Goal: Task Accomplishment & Management: Manage account settings

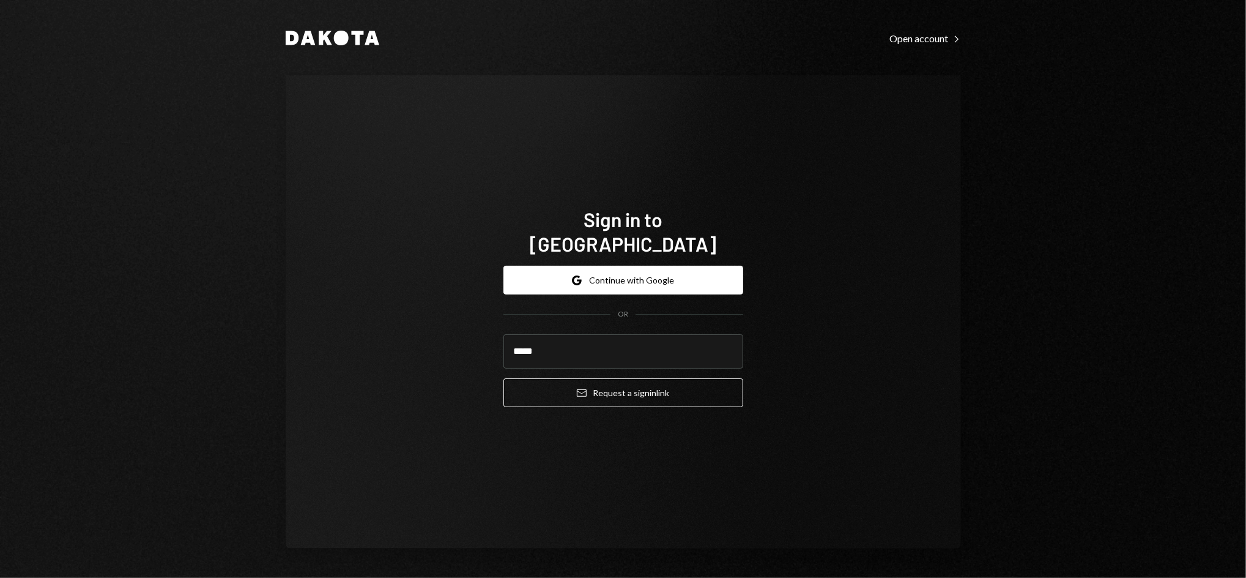
type input "**********"
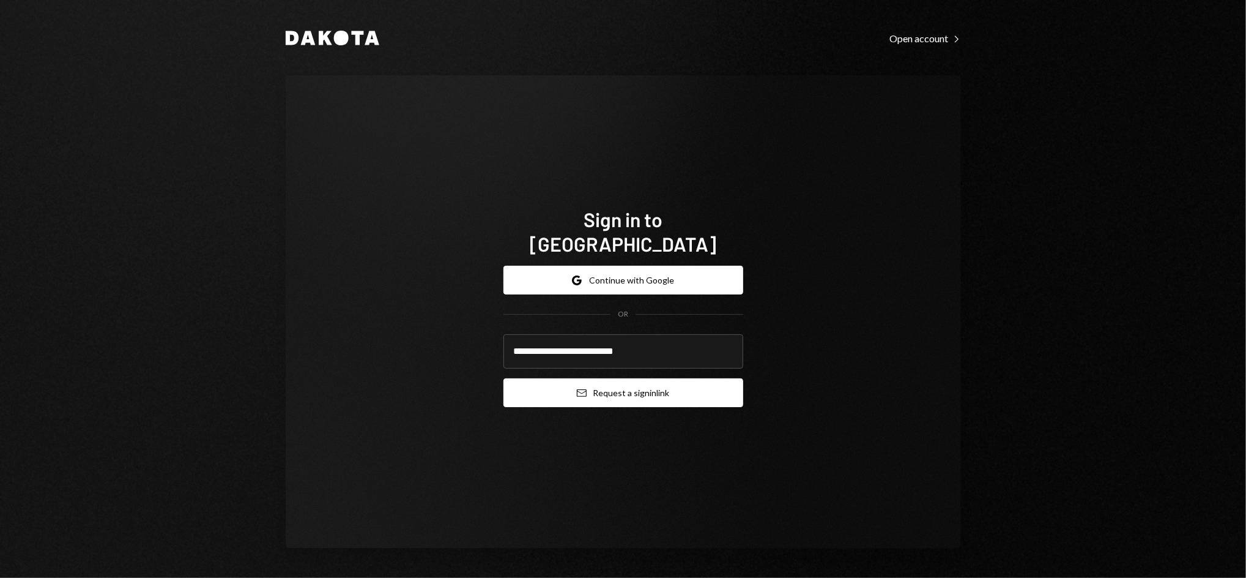
click at [641, 379] on button "Email Request a sign in link" at bounding box center [624, 392] width 240 height 29
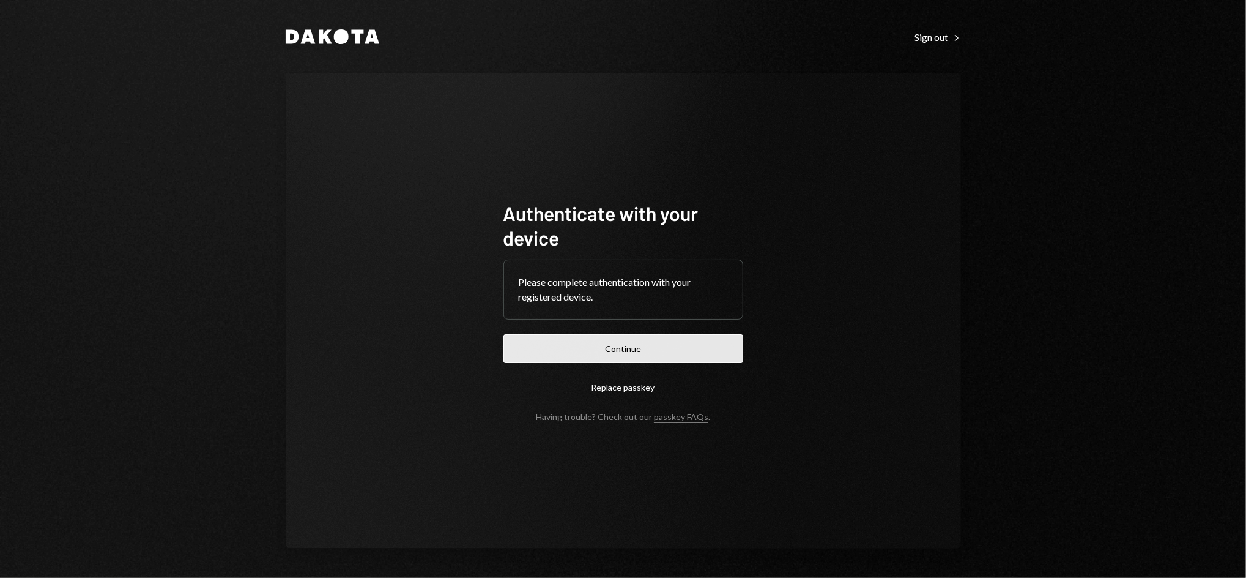
click at [644, 344] on button "Continue" at bounding box center [624, 348] width 240 height 29
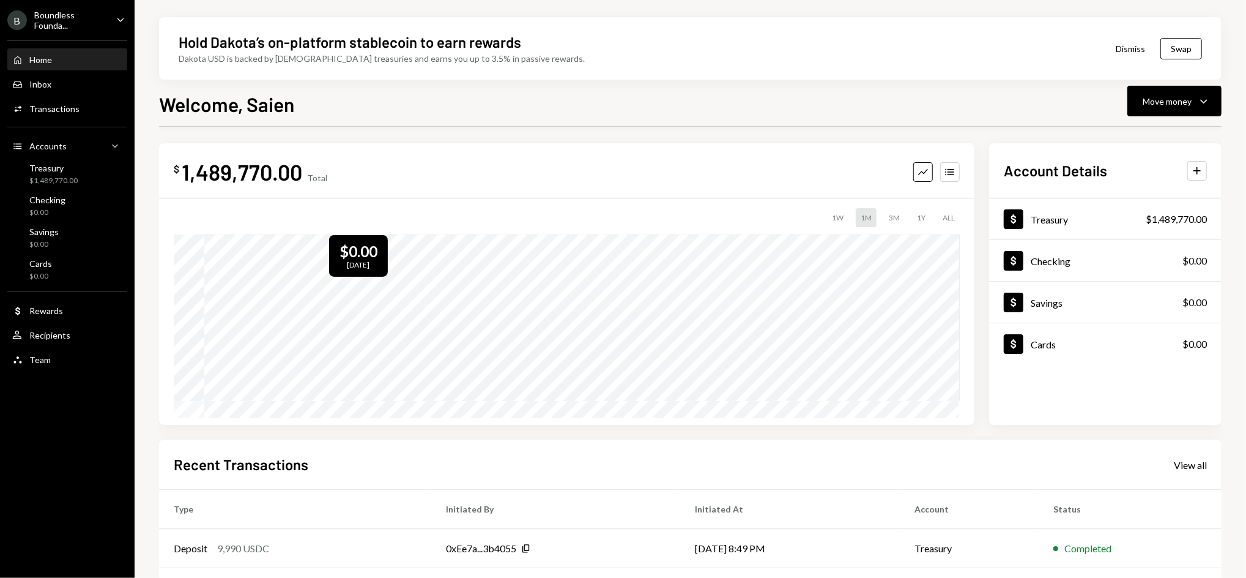
scroll to position [5, 0]
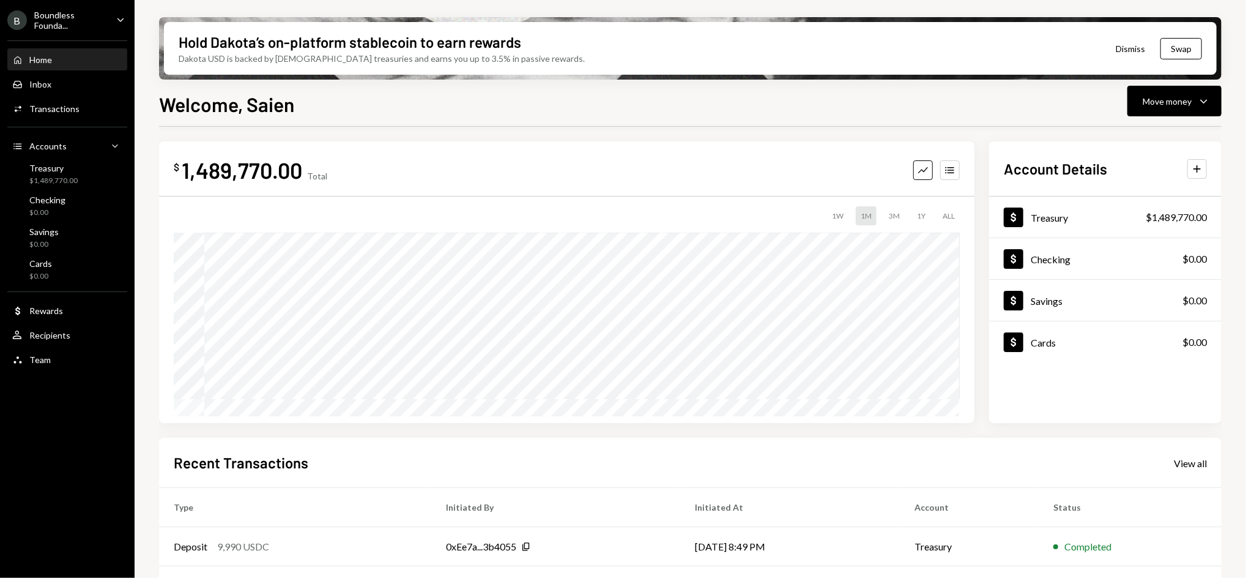
click at [110, 13] on div "B Boundless Founda... Caret Down" at bounding box center [67, 20] width 135 height 21
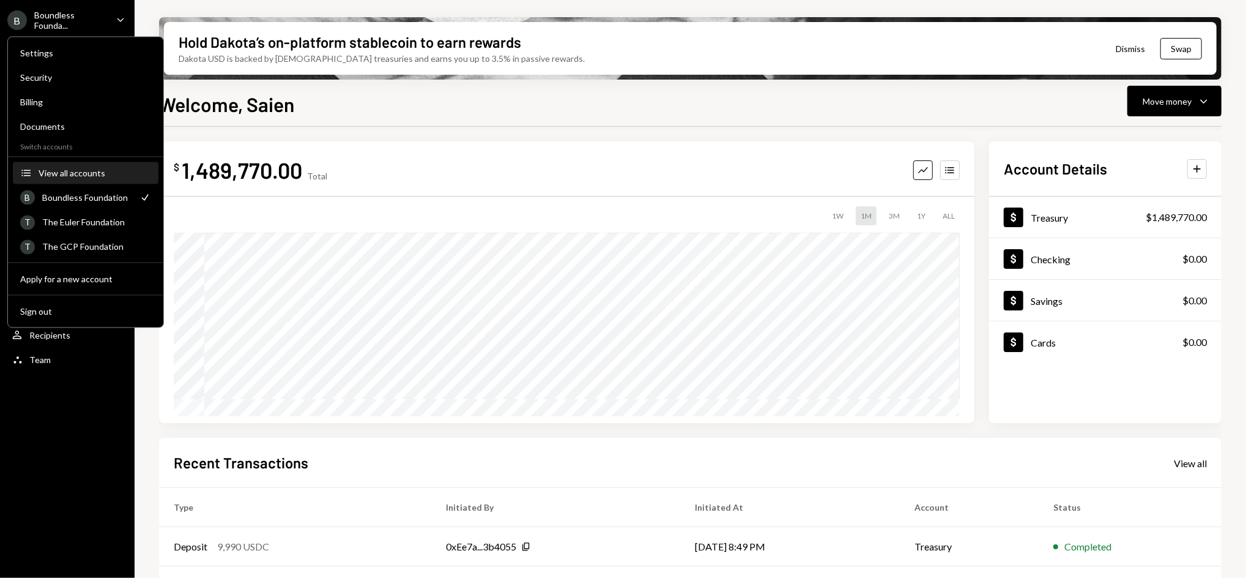
click at [92, 171] on div "View all accounts" at bounding box center [95, 173] width 113 height 10
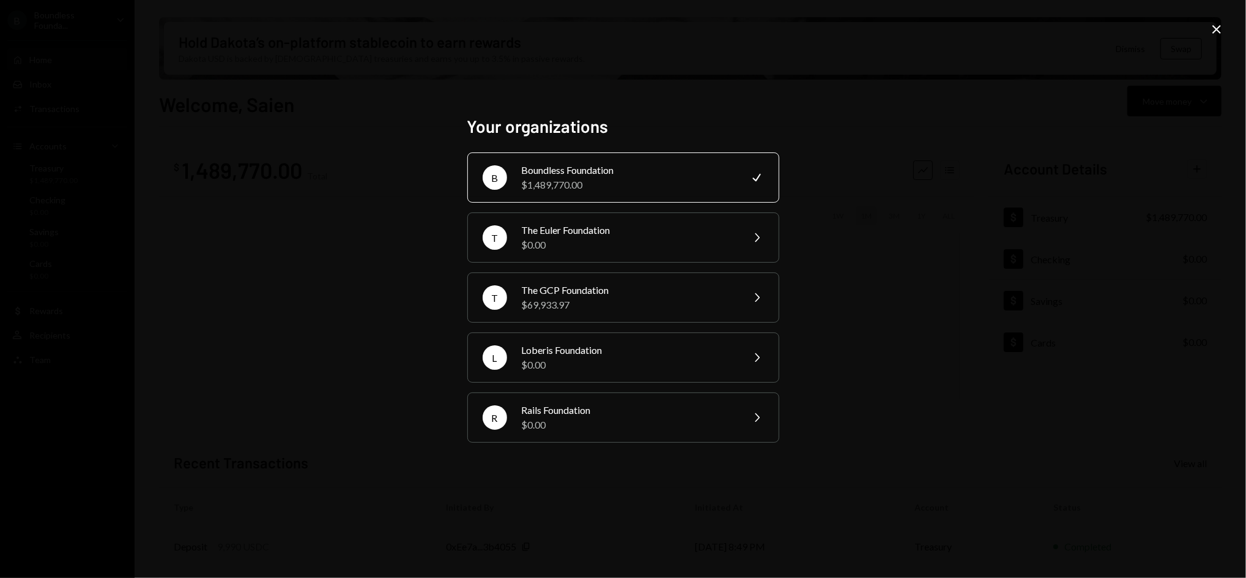
click at [1217, 22] on icon "Close" at bounding box center [1217, 29] width 15 height 15
